Goal: Learn about a topic: Learn about a topic

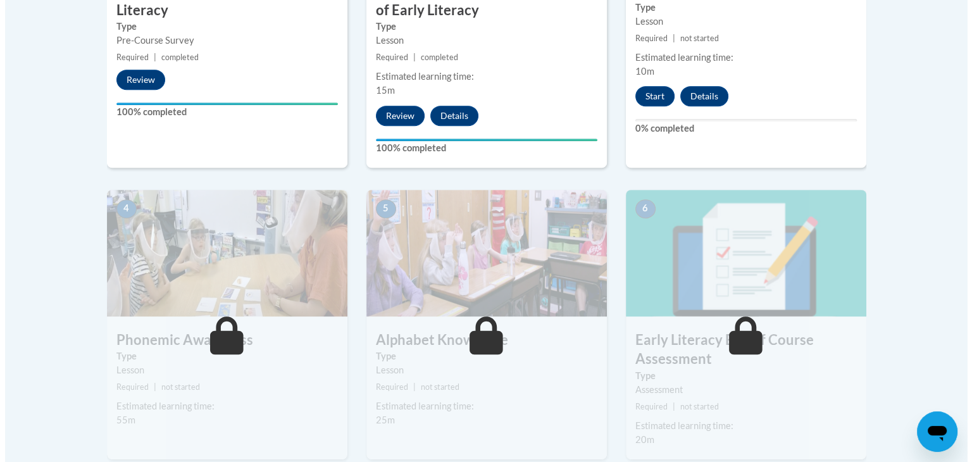
scroll to position [590, 0]
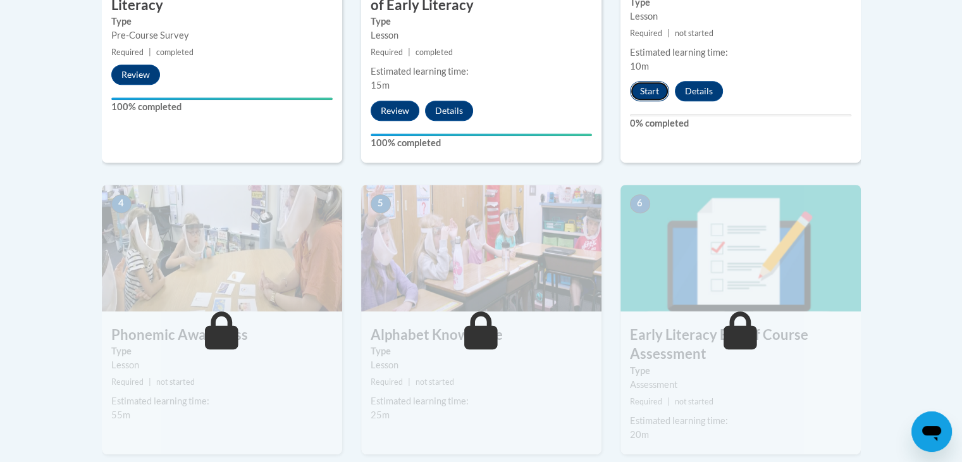
click at [643, 90] on button "Start" at bounding box center [649, 91] width 39 height 20
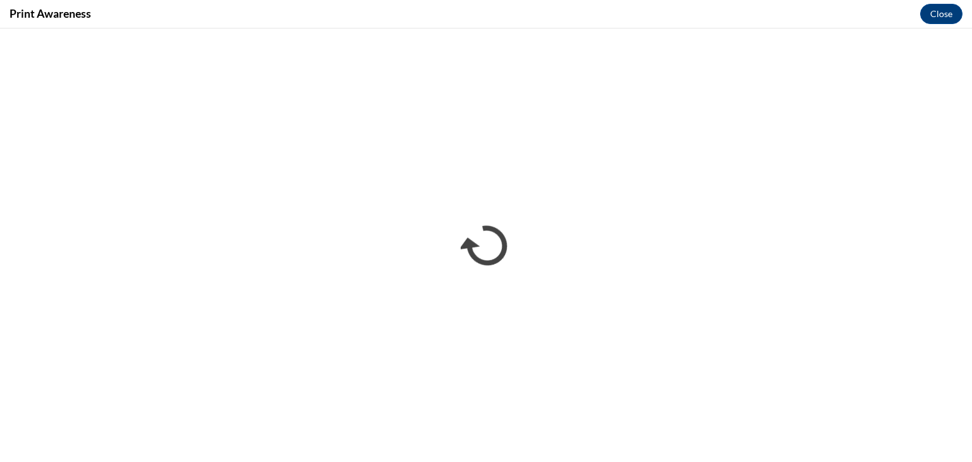
scroll to position [0, 0]
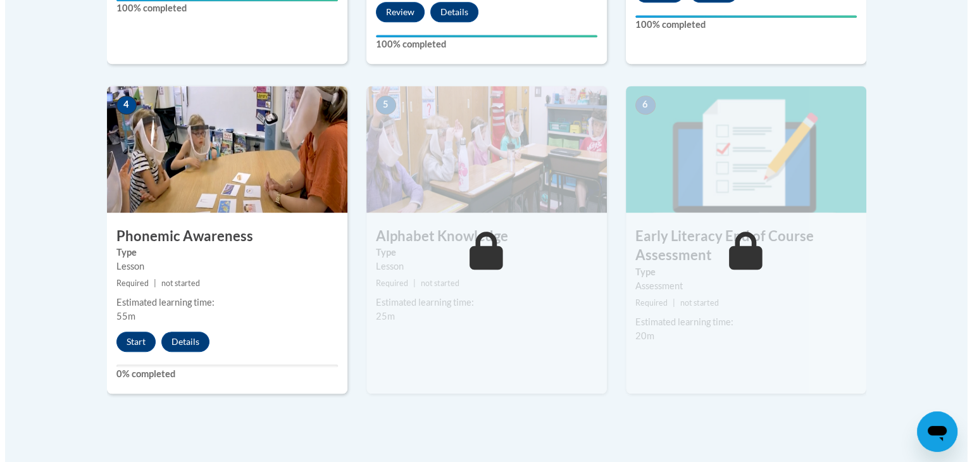
scroll to position [686, 0]
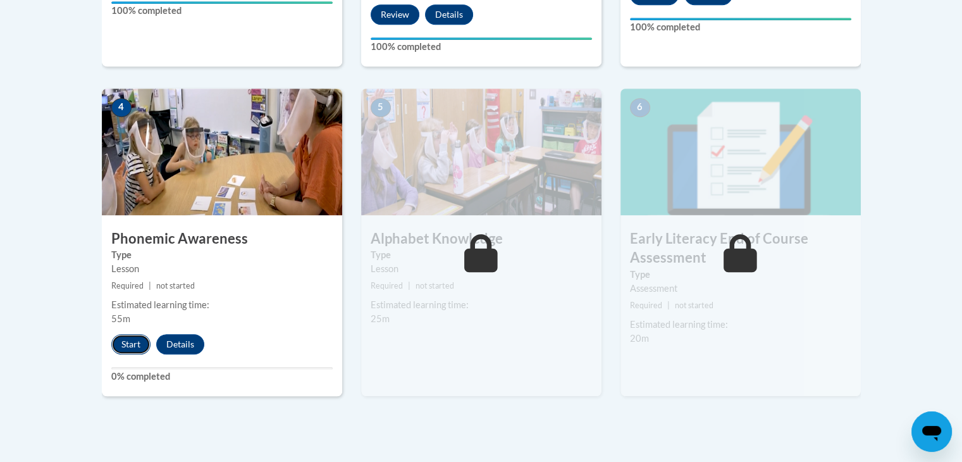
click at [137, 337] on button "Start" at bounding box center [130, 344] width 39 height 20
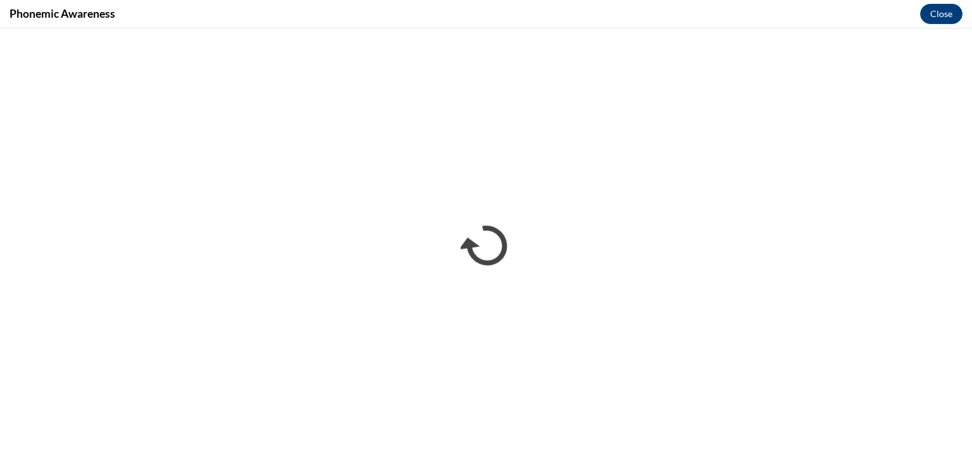
scroll to position [0, 0]
